Goal: Go to known website: Access a specific website the user already knows

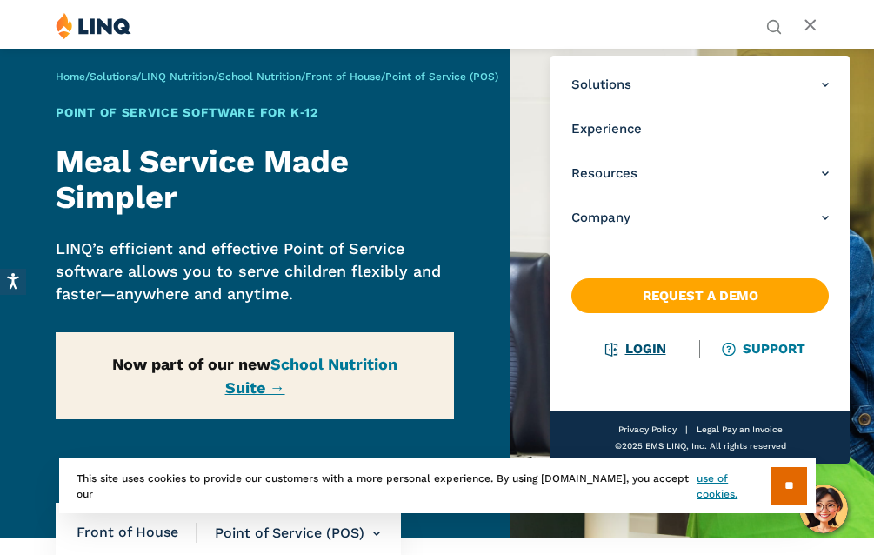
click at [652, 347] on link "Login" at bounding box center [636, 349] width 60 height 16
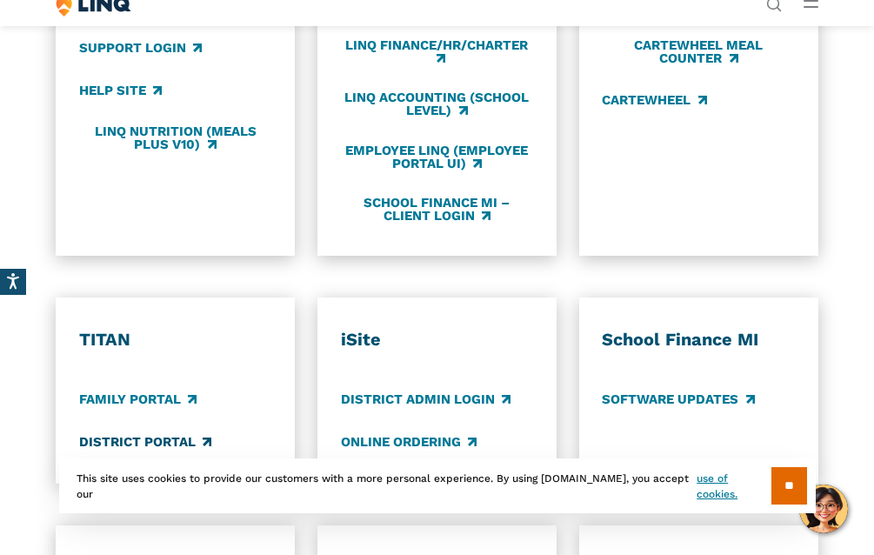
scroll to position [870, 0]
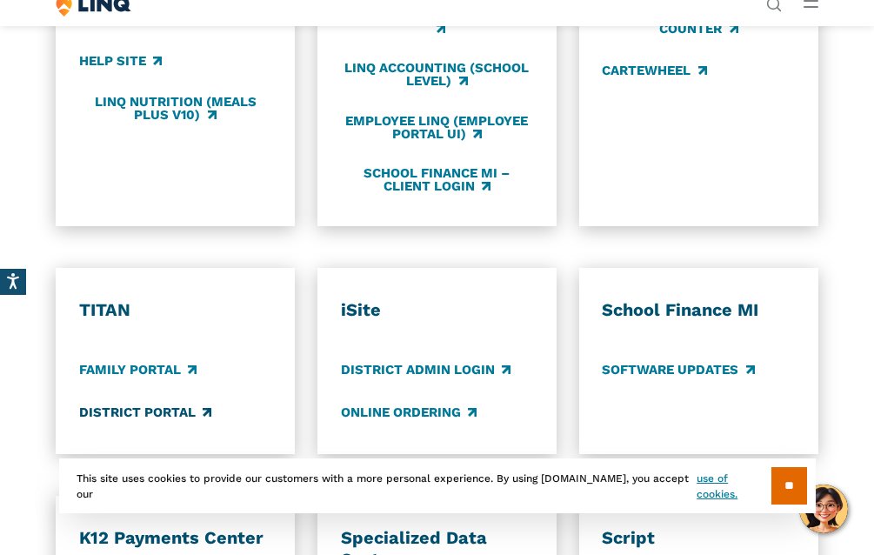
click at [162, 410] on link "District Portal" at bounding box center [145, 412] width 132 height 19
